Goal: Navigation & Orientation: Find specific page/section

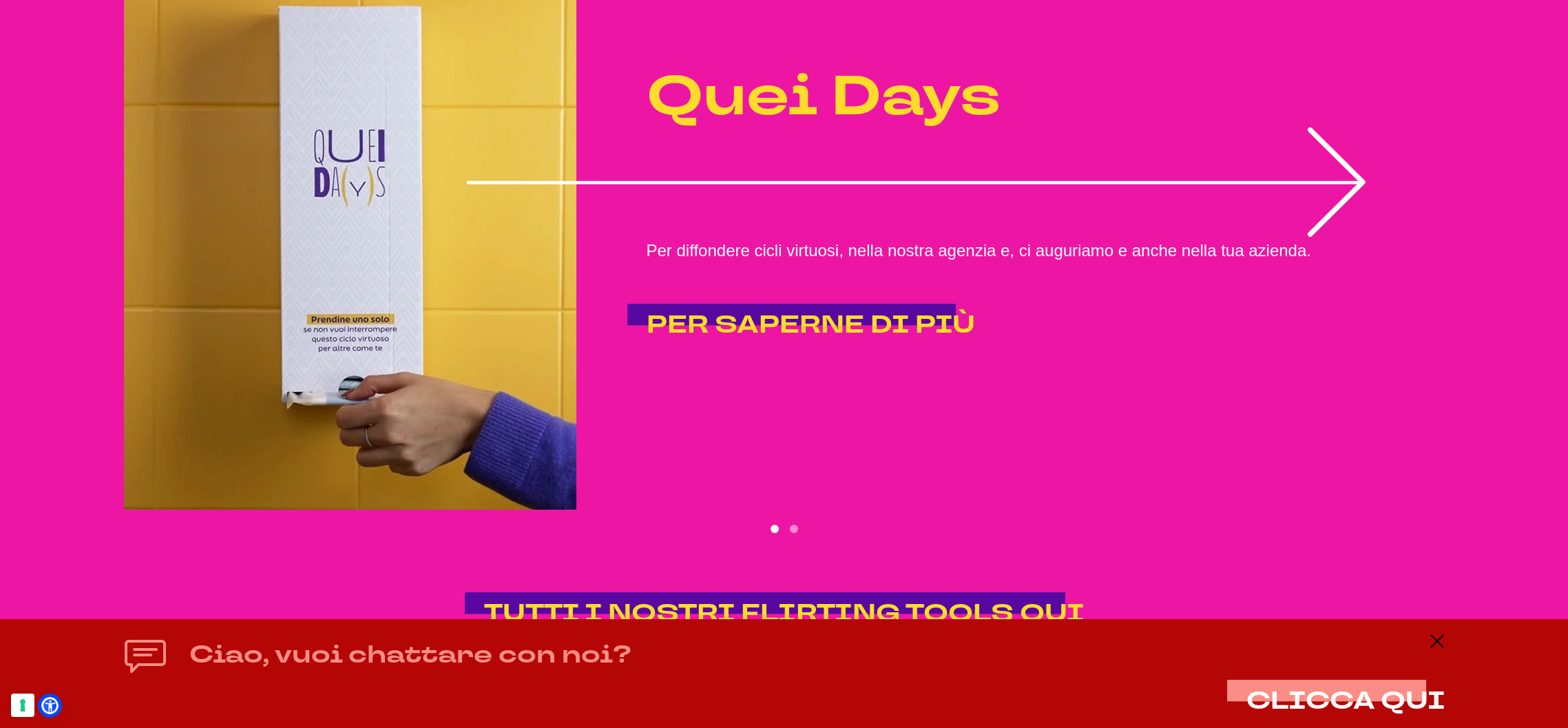
scroll to position [4327, 0]
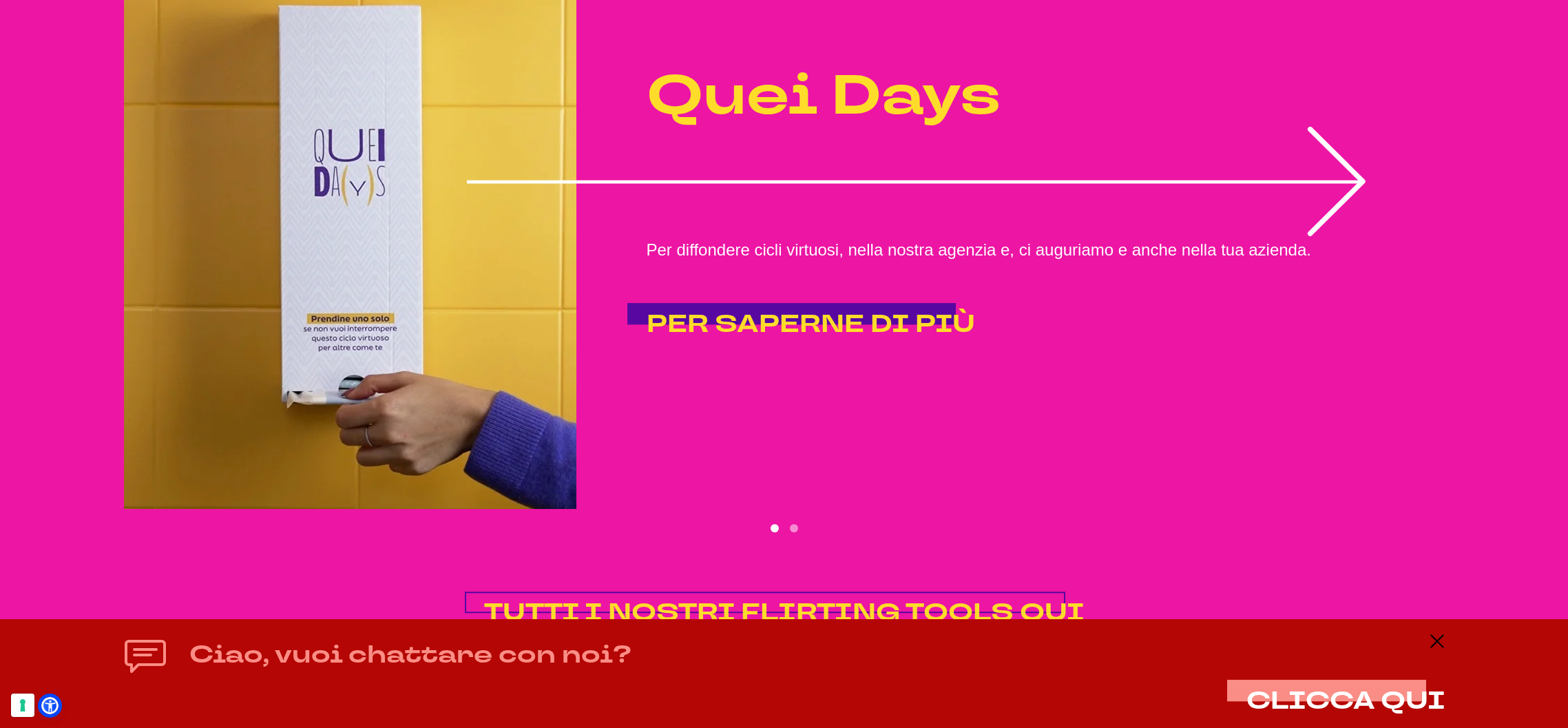
click at [706, 596] on span "TUTTI I NOSTRI FLIRTING TOOLS QUI" at bounding box center [784, 613] width 600 height 33
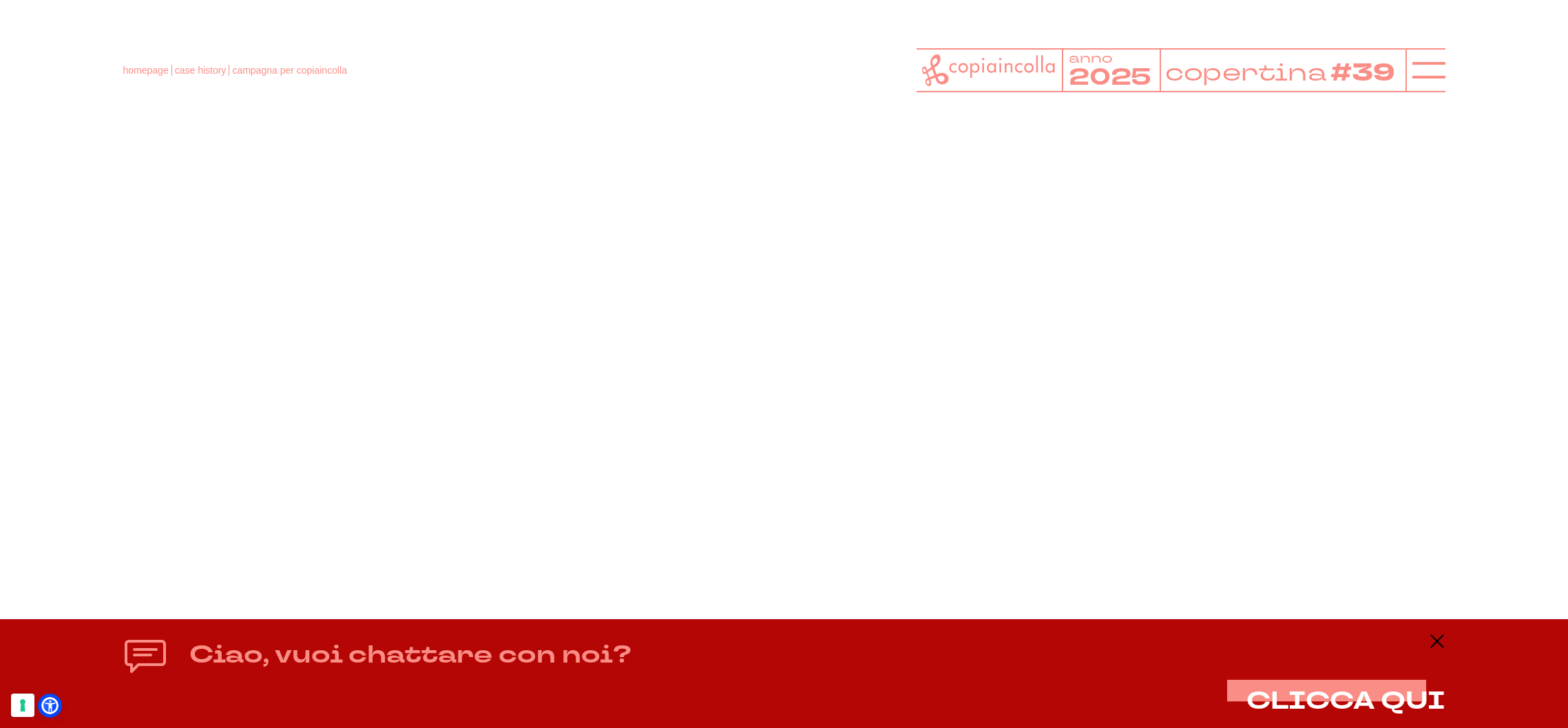
scroll to position [4681, 0]
